Goal: Find specific page/section: Find specific page/section

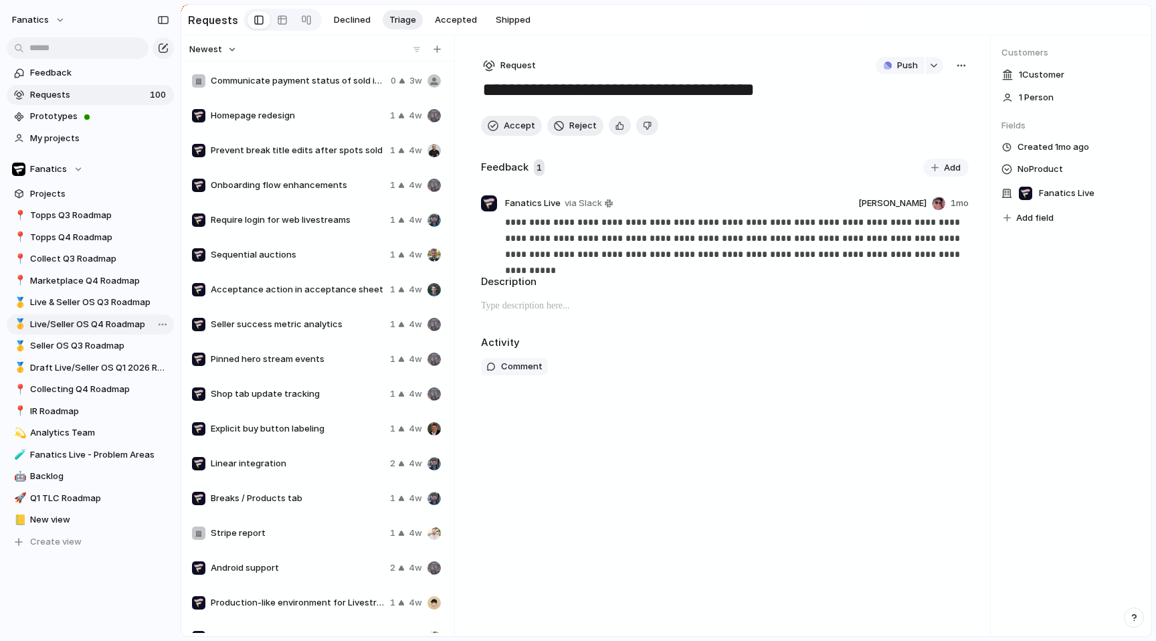
click at [113, 328] on span "Live/Seller OS Q4 Roadmap" at bounding box center [99, 324] width 139 height 13
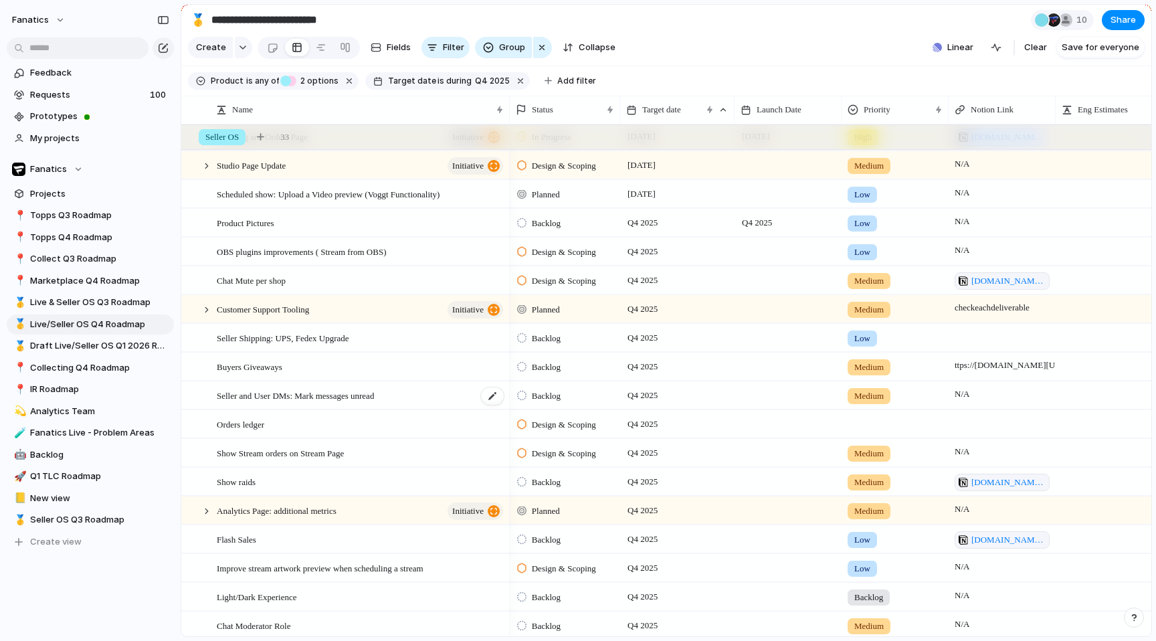
scroll to position [1041, 0]
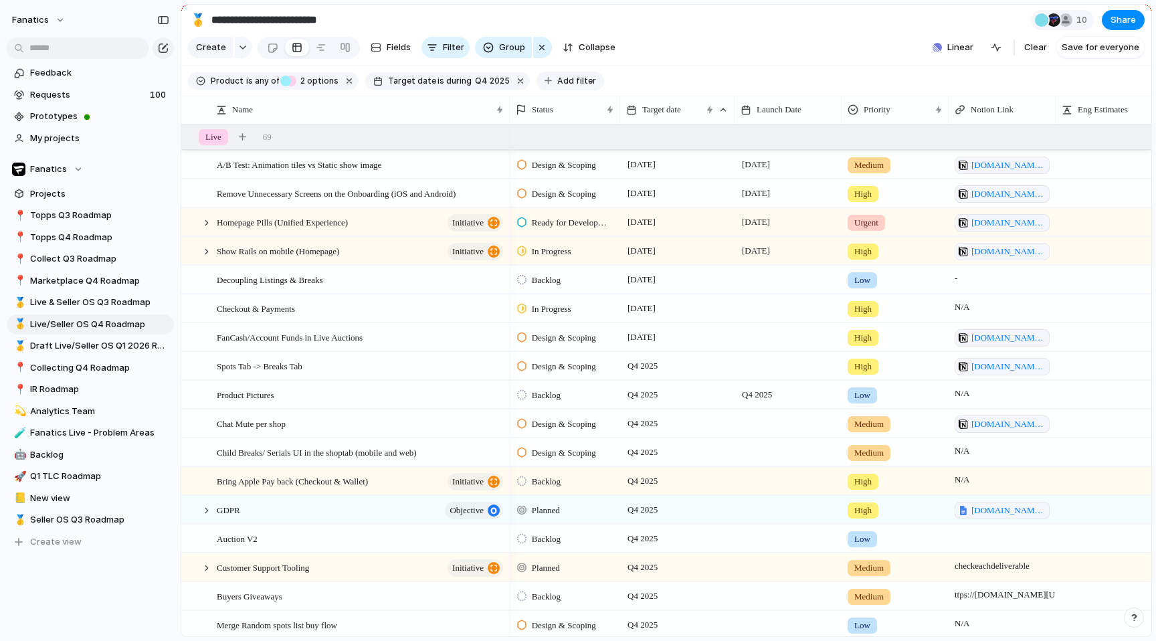
click at [559, 82] on span "Add filter" at bounding box center [576, 81] width 39 height 12
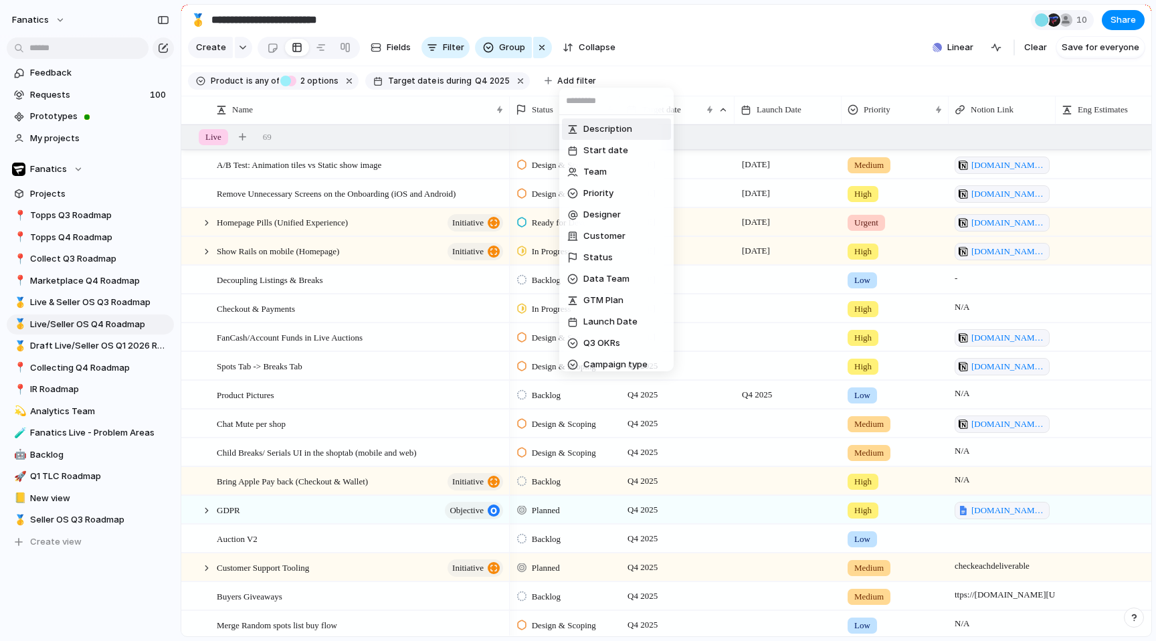
click at [416, 102] on div "Description Start date Team Priority Designer Customer Status Data Team GTM Pla…" at bounding box center [578, 320] width 1156 height 641
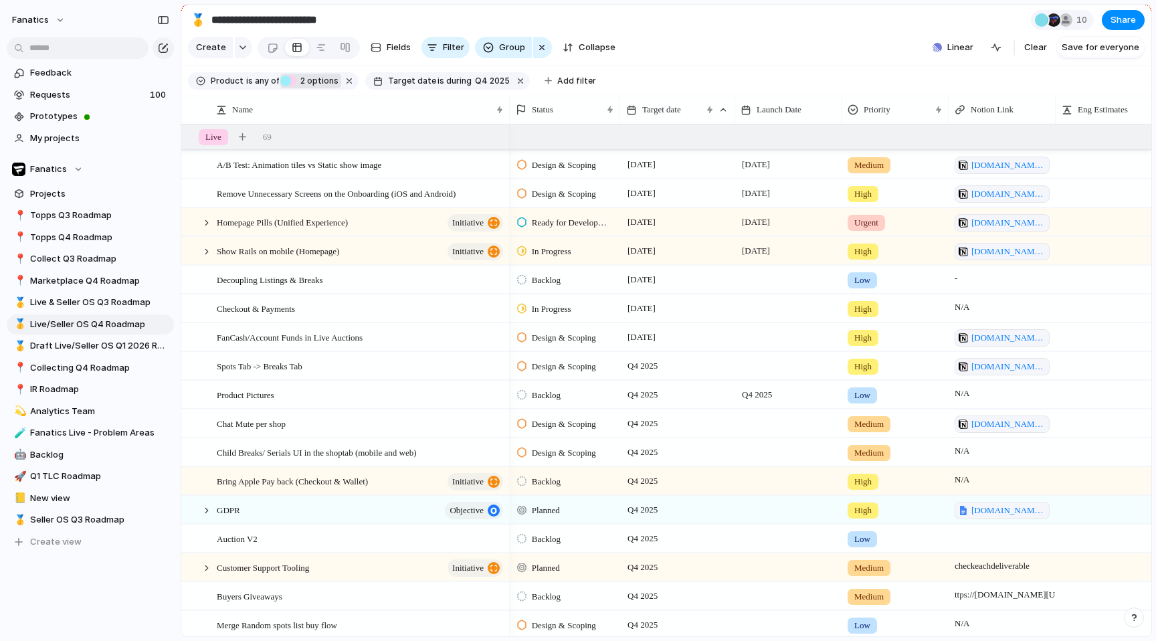
click at [316, 80] on span "2 options" at bounding box center [317, 81] width 42 height 12
click at [316, 80] on div "Live Topps Collect/Unified Experience Seller OS IR Collecting Experience No Pro…" at bounding box center [578, 320] width 1156 height 641
click at [557, 77] on span "Add filter" at bounding box center [576, 81] width 39 height 12
click at [545, 77] on div "Description Start date Team Priority Designer Customer Status Data Team GTM Pla…" at bounding box center [578, 320] width 1156 height 641
click at [504, 54] on span "Group" at bounding box center [512, 47] width 26 height 13
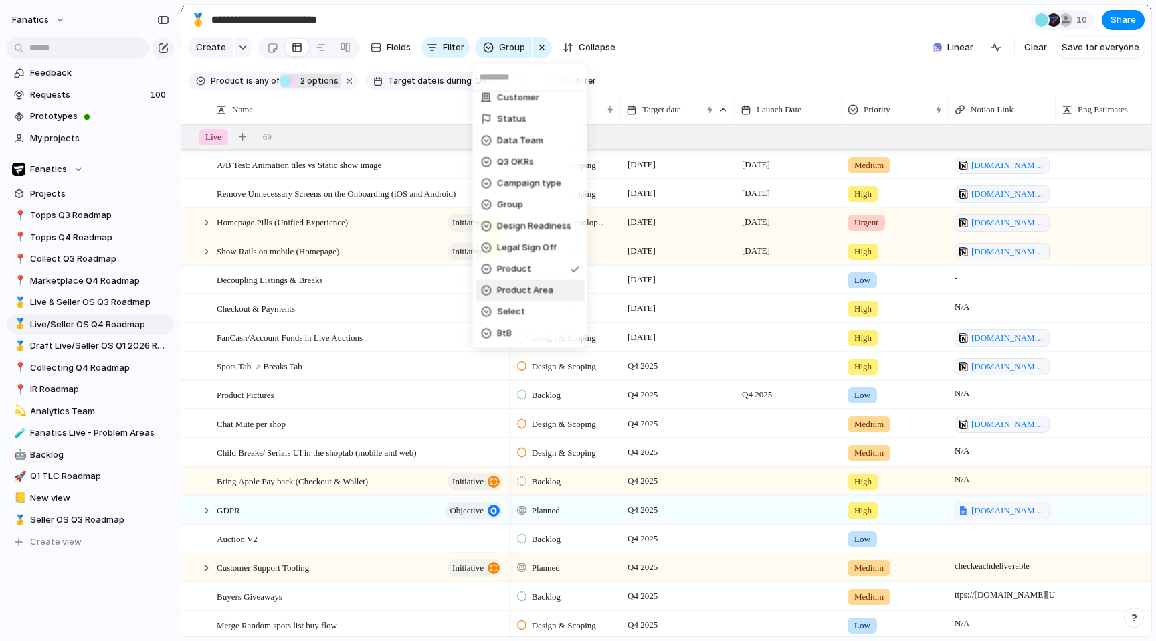
click at [539, 285] on span "Product Area" at bounding box center [525, 290] width 56 height 13
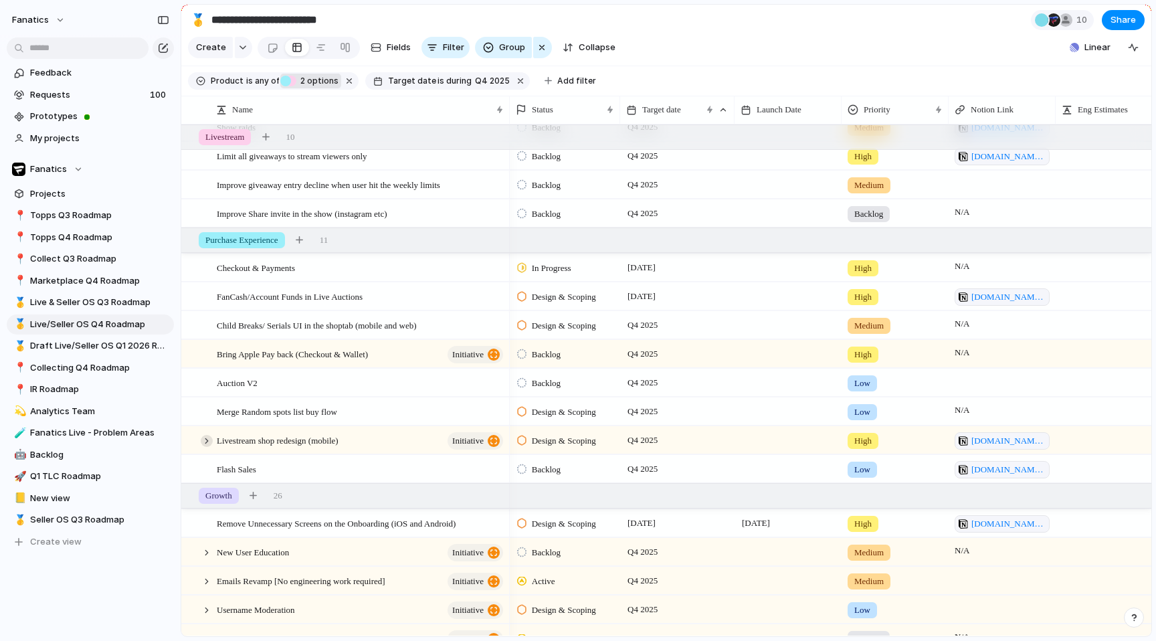
click at [207, 440] on div at bounding box center [207, 441] width 12 height 12
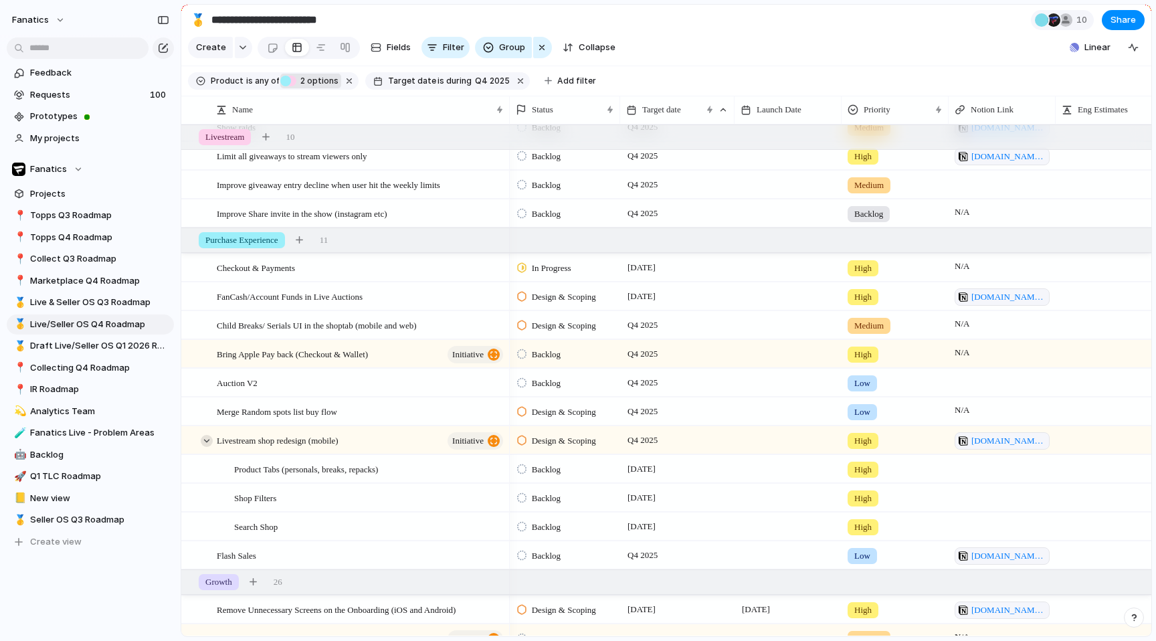
click at [210, 440] on div at bounding box center [207, 441] width 12 height 12
